Goal: Information Seeking & Learning: Check status

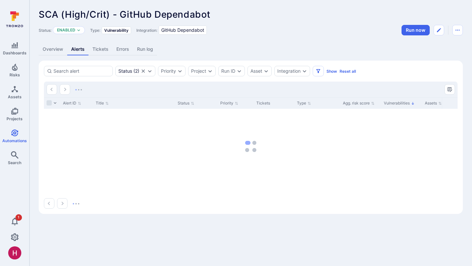
click at [48, 49] on link "Overview" at bounding box center [53, 49] width 28 height 12
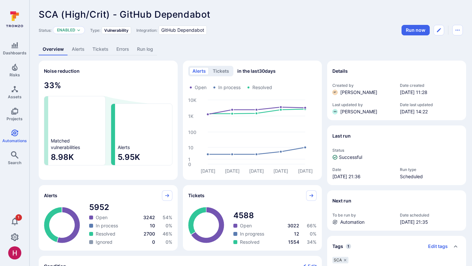
click at [84, 51] on link "Alerts" at bounding box center [78, 49] width 21 height 12
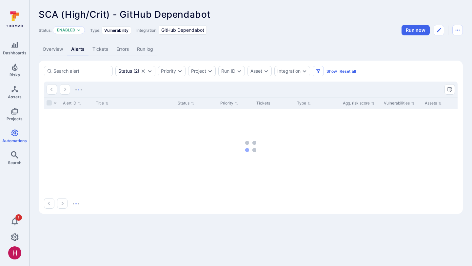
click at [52, 52] on link "Overview" at bounding box center [53, 49] width 28 height 12
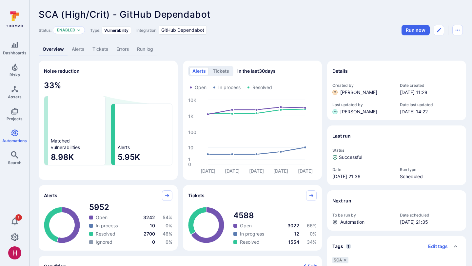
click at [80, 47] on link "Alerts" at bounding box center [78, 49] width 21 height 12
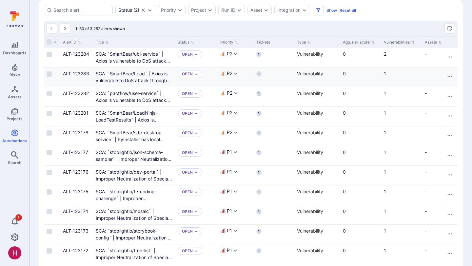
scroll to position [61, 0]
click at [83, 51] on div "ALT-123284" at bounding box center [77, 54] width 28 height 7
click at [83, 52] on link "ALT-123284" at bounding box center [76, 54] width 26 height 6
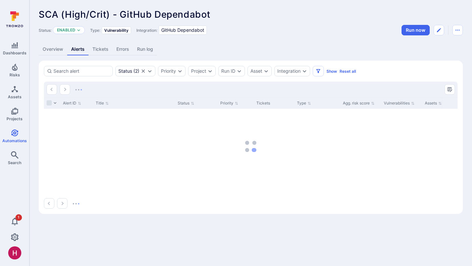
click at [49, 49] on link "Overview" at bounding box center [53, 49] width 28 height 12
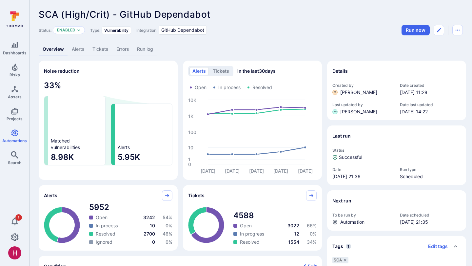
click at [76, 47] on link "Alerts" at bounding box center [78, 49] width 21 height 12
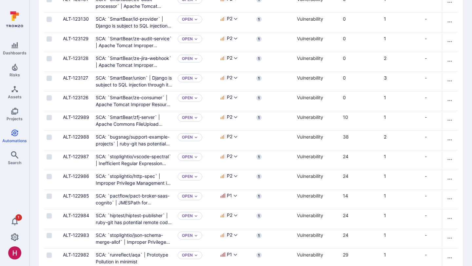
scroll to position [388, 0]
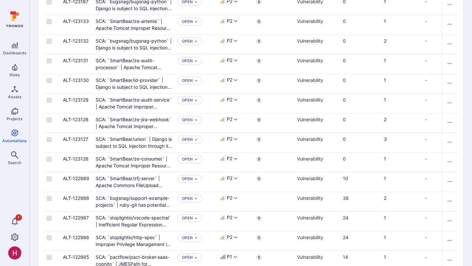
click at [82, 139] on link "ALT-123127" at bounding box center [75, 139] width 25 height 6
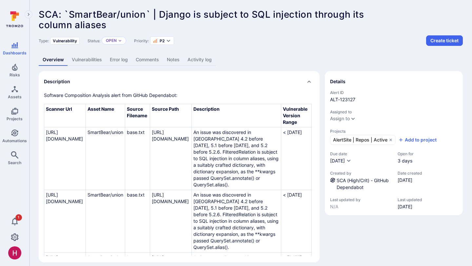
scroll to position [0, 210]
click at [324, 48] on div "SCA: `SmartBear/union` | Django is subject to SQL injection through its column …" at bounding box center [250, 172] width 442 height 345
